Goal: Task Accomplishment & Management: Manage account settings

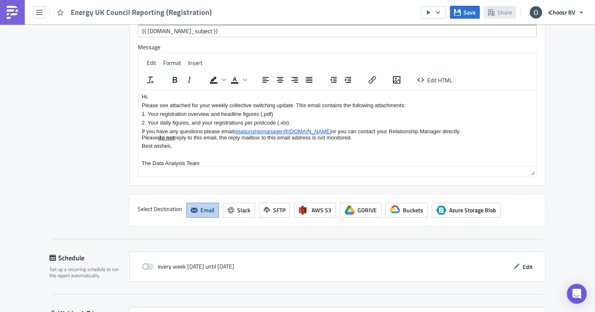
scroll to position [1515, 0]
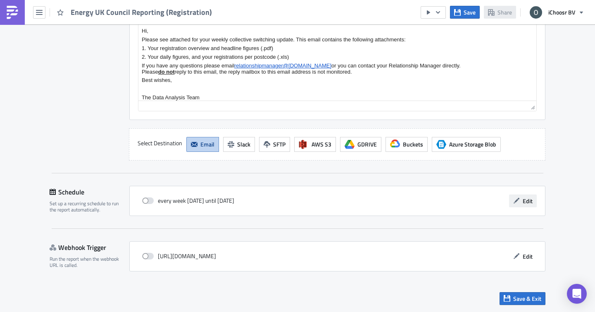
click at [523, 200] on span "Edit" at bounding box center [528, 200] width 10 height 9
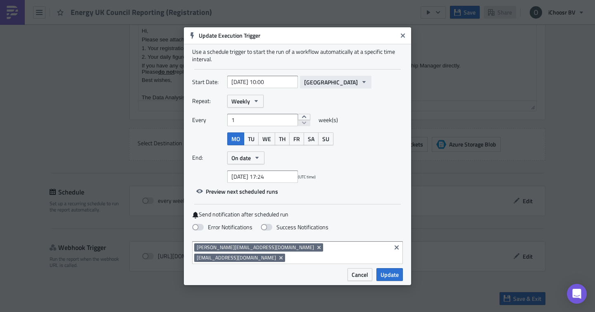
click at [315, 86] on span "[GEOGRAPHIC_DATA]" at bounding box center [331, 82] width 54 height 9
click at [359, 84] on div "Start Date: 2025-05-26 10:00 Greenwich" at bounding box center [297, 82] width 211 height 13
select select "4"
select select "2025"
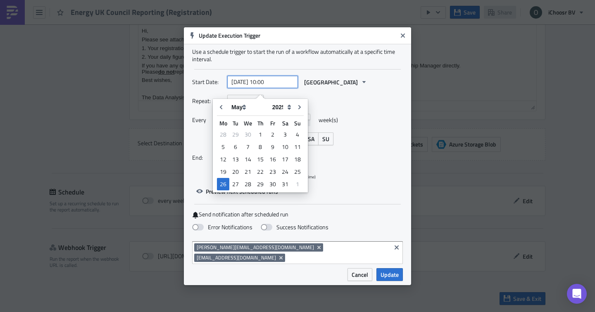
click at [261, 88] on input "[DATE] 10:00" at bounding box center [262, 82] width 71 height 12
click at [245, 107] on select "January February March April May June July August September October November De…" at bounding box center [247, 107] width 41 height 12
select select "7"
click at [227, 101] on select "January February March April May June July August September October November De…" at bounding box center [247, 107] width 41 height 12
type input "[DATE] 10:00"
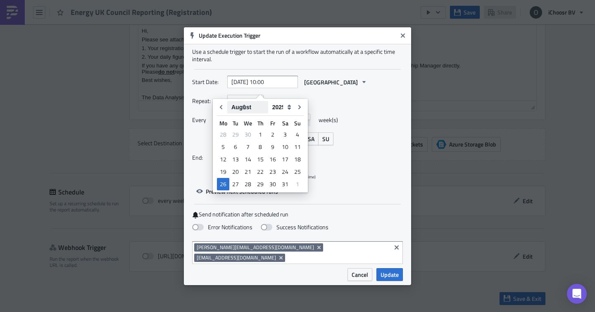
select select "7"
click at [281, 110] on select "2005 2006 2007 2008 2009 2010 2011 2012 2013 2014 2015 2016 2017 2018 2019 2020…" at bounding box center [281, 107] width 26 height 12
click at [248, 184] on div "27" at bounding box center [247, 184] width 13 height 12
type input "[DATE] 10:00"
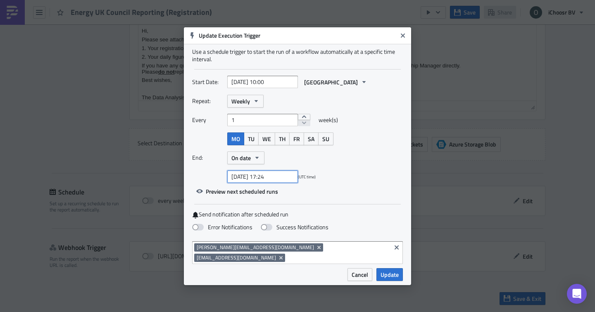
select select "6"
select select "2025"
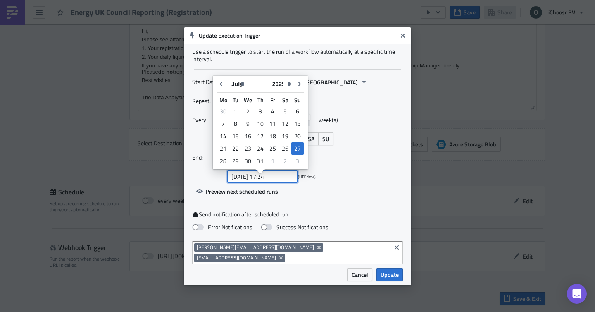
click at [271, 182] on input "[DATE] 17:24" at bounding box center [262, 176] width 71 height 12
click at [242, 86] on select "January February March April May June July August September October November De…" at bounding box center [247, 84] width 41 height 12
select select "9"
click at [227, 78] on select "January February March April May June July August September October November De…" at bounding box center [247, 84] width 41 height 12
type input "[DATE] 17:24"
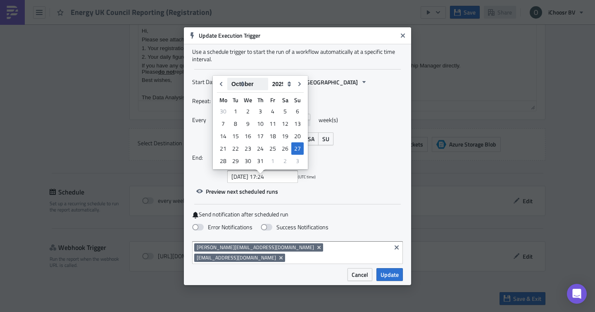
select select "9"
click at [268, 162] on div "31" at bounding box center [273, 161] width 12 height 12
type input "[DATE] 17:24"
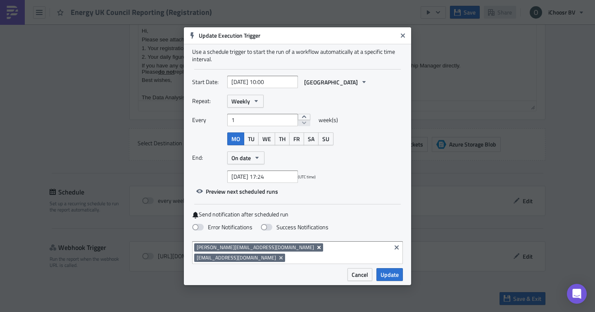
click at [317, 248] on icon "Remove Tag" at bounding box center [318, 246] width 3 height 3
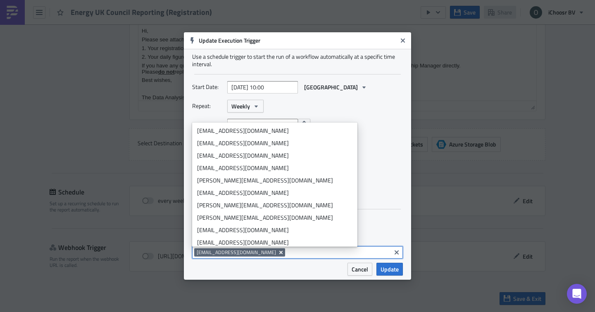
click at [279, 252] on icon "Remove Tag" at bounding box center [280, 251] width 3 height 3
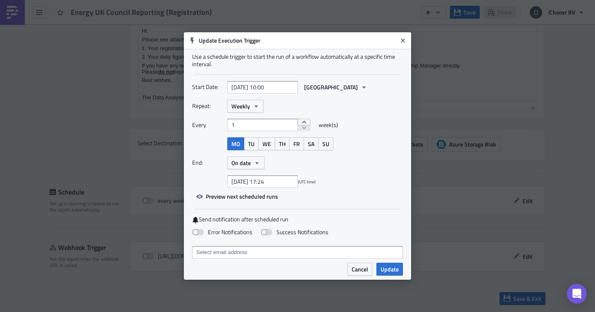
click at [333, 219] on label "Send notification after scheduled run" at bounding box center [297, 219] width 211 height 8
click at [267, 252] on input at bounding box center [297, 252] width 206 height 8
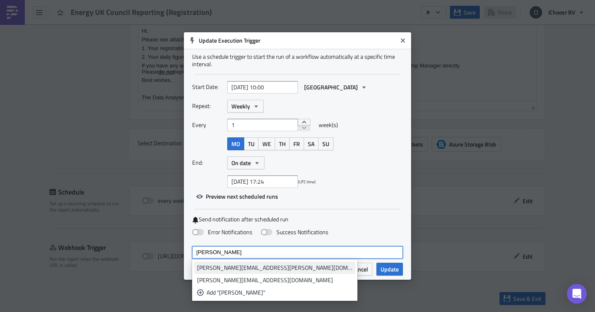
type input "oliver"
click at [232, 262] on link "[PERSON_NAME][EMAIL_ADDRESS][PERSON_NAME][DOMAIN_NAME]" at bounding box center [274, 267] width 161 height 12
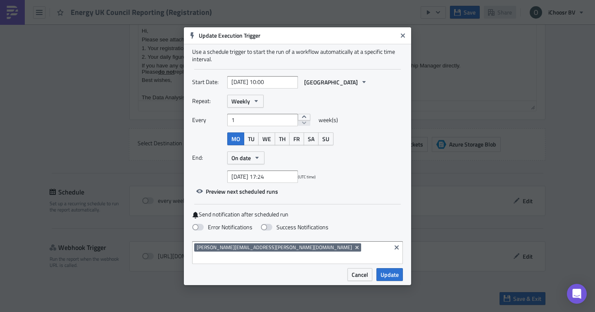
click at [341, 226] on div "Error Notifications Success Notifications" at bounding box center [297, 227] width 211 height 14
click at [388, 270] on span "Update" at bounding box center [390, 274] width 18 height 9
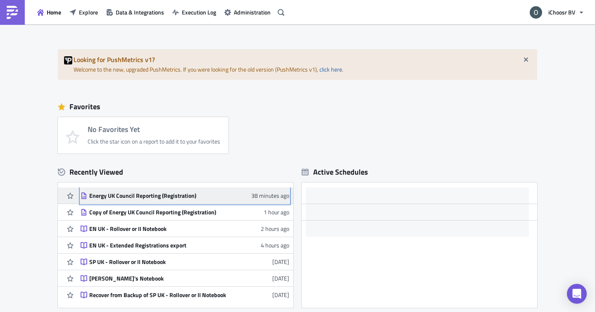
click at [183, 190] on link "Energy UK Council Reporting (Registration) 38 minutes ago" at bounding box center [185, 195] width 209 height 16
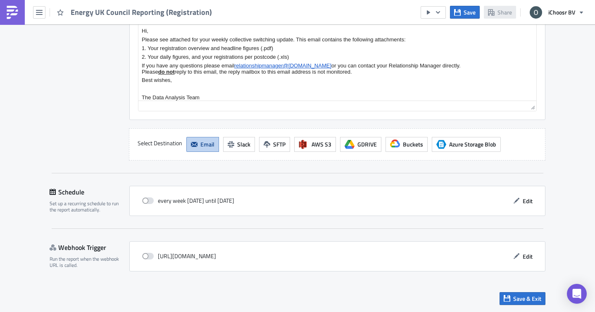
scroll to position [1515, 0]
click at [530, 195] on button "Edit" at bounding box center [523, 200] width 28 height 13
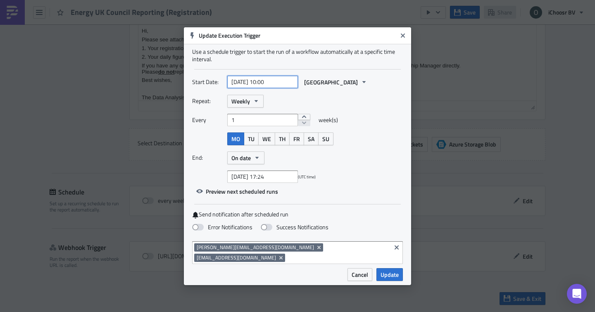
click at [270, 86] on input "[DATE] 10:00" at bounding box center [262, 82] width 71 height 12
select select "4"
select select "2025"
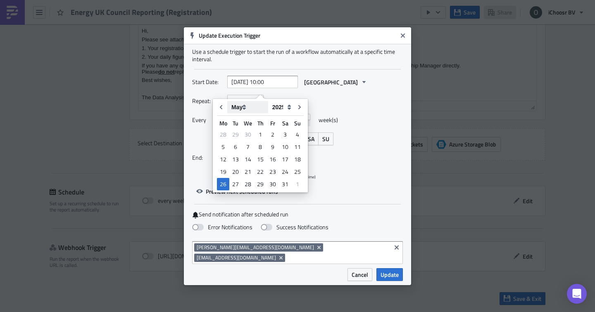
click at [251, 102] on select "January February March April May June July August September October November De…" at bounding box center [247, 107] width 41 height 12
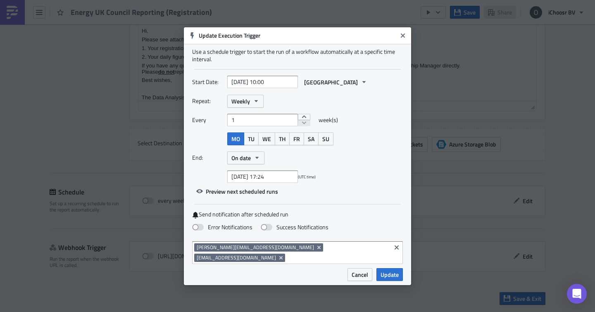
click at [330, 69] on div "Use a schedule trigger to start the run of a workflow automatically at a specif…" at bounding box center [297, 156] width 227 height 224
click at [317, 248] on icon "Remove Tag" at bounding box center [318, 246] width 3 height 3
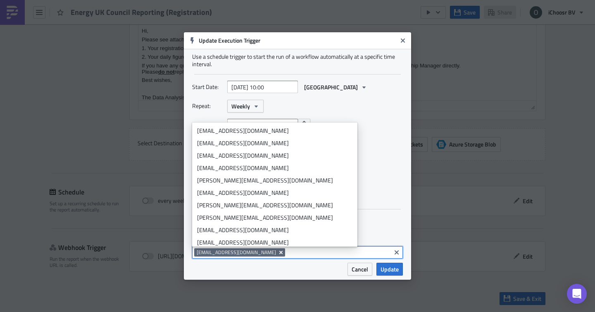
click at [278, 253] on icon "Remove Tag" at bounding box center [281, 252] width 7 height 7
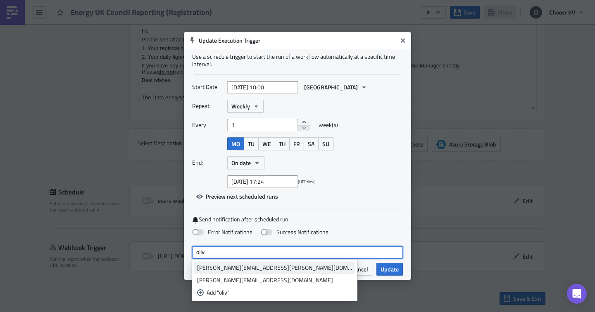
type input "oliv"
click at [251, 269] on div "[PERSON_NAME][EMAIL_ADDRESS][PERSON_NAME][DOMAIN_NAME]" at bounding box center [274, 267] width 155 height 8
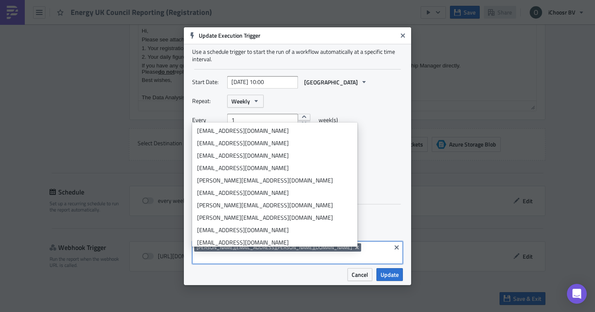
click at [345, 207] on div "Use a schedule trigger to start the run of a workflow automatically at a specif…" at bounding box center [297, 156] width 227 height 224
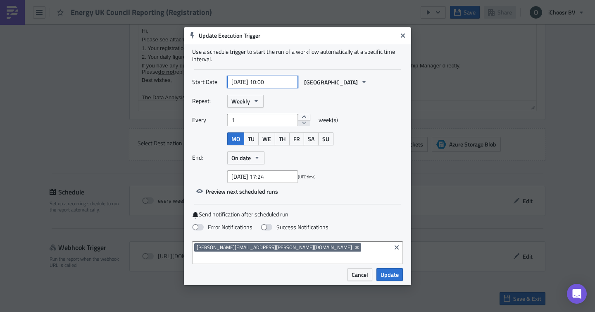
click at [260, 86] on input "[DATE] 10:00" at bounding box center [262, 82] width 71 height 12
select select "4"
select select "2025"
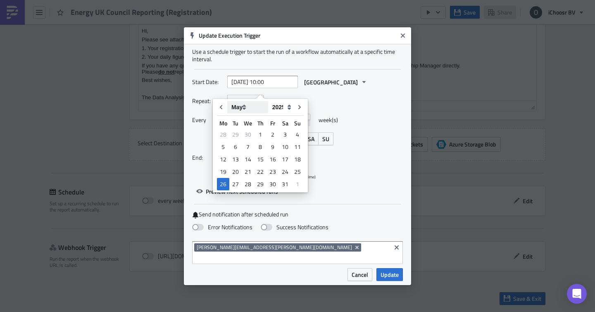
click at [249, 105] on select "January February March April May June July August September October November De…" at bounding box center [247, 107] width 41 height 12
select select "7"
click at [227, 101] on select "January February March April May June July August September October November De…" at bounding box center [247, 107] width 41 height 12
type input "[DATE] 10:00"
select select "7"
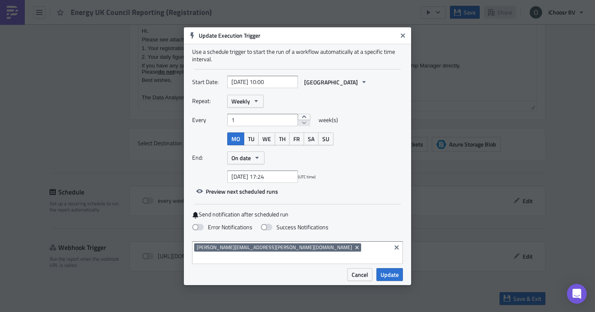
click at [353, 94] on div "Start Date: [DATE] 10:00 [GEOGRAPHIC_DATA]" at bounding box center [297, 85] width 211 height 19
click at [277, 83] on input "[DATE] 10:00" at bounding box center [262, 82] width 71 height 12
select select "7"
select select "2025"
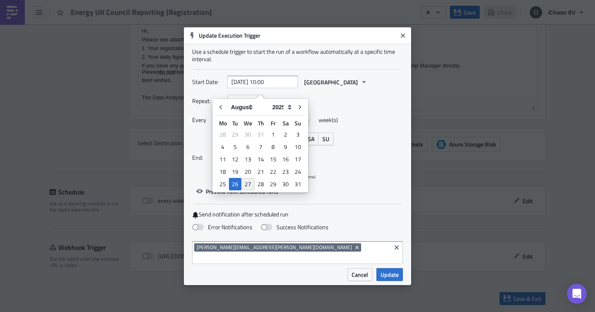
click at [248, 181] on div "27" at bounding box center [247, 184] width 13 height 12
type input "[DATE] 10:00"
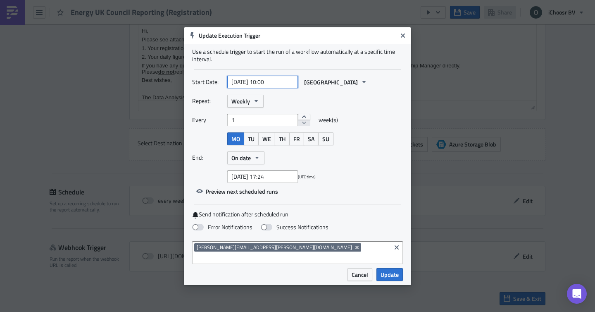
select select "7"
select select "2025"
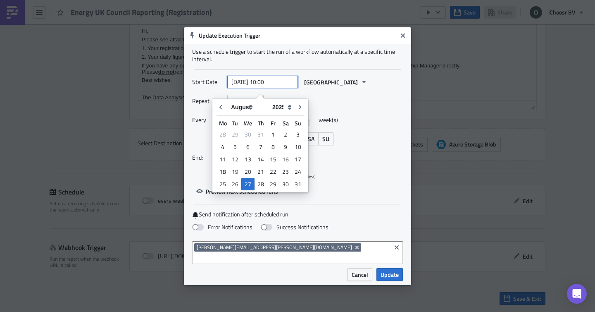
click at [274, 88] on input "[DATE] 10:00" at bounding box center [262, 82] width 71 height 12
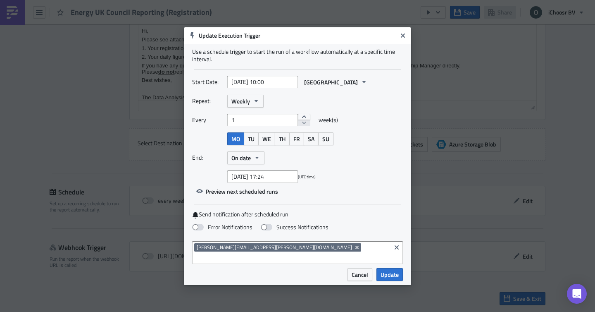
click at [353, 132] on div "Every 1 week(s)" at bounding box center [297, 123] width 211 height 19
click at [251, 183] on input "[DATE] 17:24" at bounding box center [262, 176] width 71 height 12
select select "6"
select select "2025"
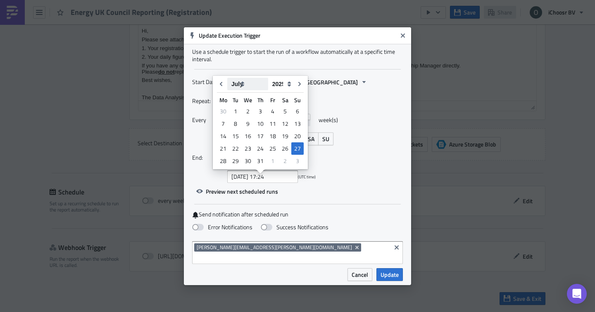
click at [238, 81] on select "January February March April May June July August September October November De…" at bounding box center [247, 84] width 41 height 12
select select "9"
click at [227, 78] on select "January February March April May June July August September October November De…" at bounding box center [247, 84] width 41 height 12
type input "[DATE] 17:24"
select select "9"
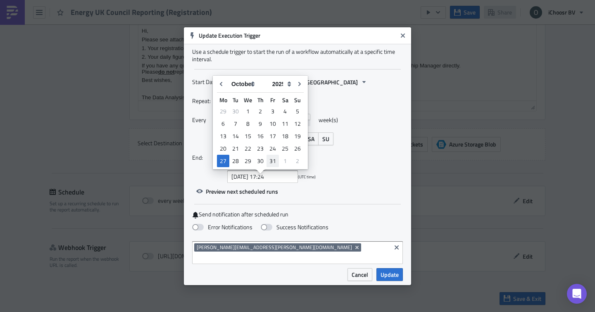
click at [271, 157] on div "31" at bounding box center [273, 161] width 12 height 12
type input "[DATE] 17:24"
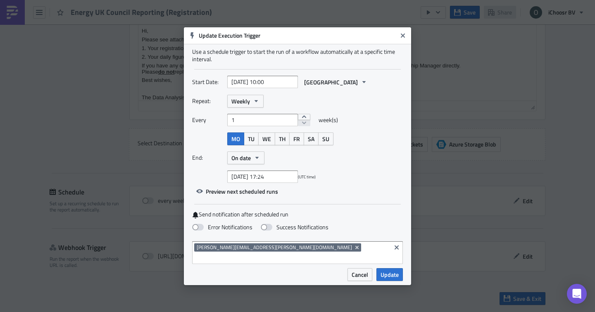
click at [333, 164] on div "End: On date" at bounding box center [297, 157] width 211 height 13
click at [360, 198] on div "Start Date: [DATE] 10:00 Greenwich Repeat: Weekly Every 1 week(s) MO TU WE TH F…" at bounding box center [297, 137] width 211 height 122
click at [390, 270] on span "Update" at bounding box center [390, 274] width 18 height 9
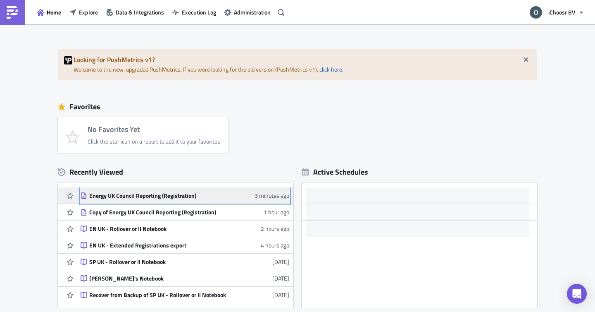
click at [151, 195] on div "Energy UK Council Reporting (Registration)" at bounding box center [161, 195] width 145 height 7
